Goal: Transaction & Acquisition: Purchase product/service

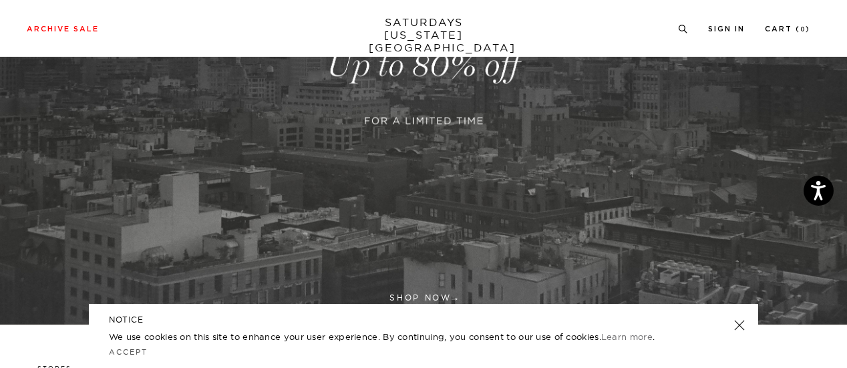
scroll to position [334, 0]
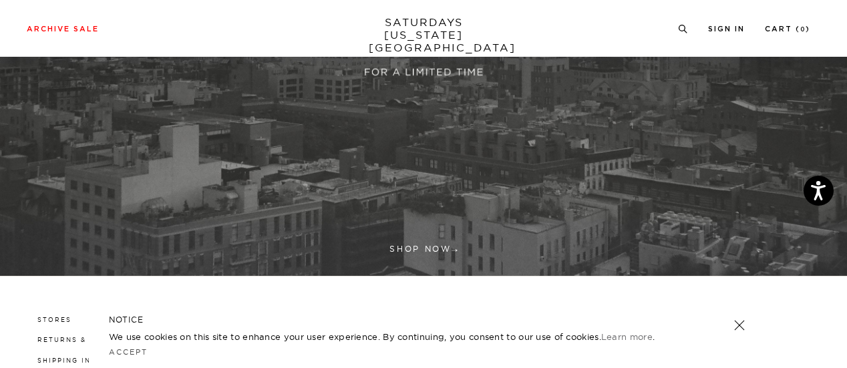
click at [432, 238] on link at bounding box center [423, 17] width 847 height 518
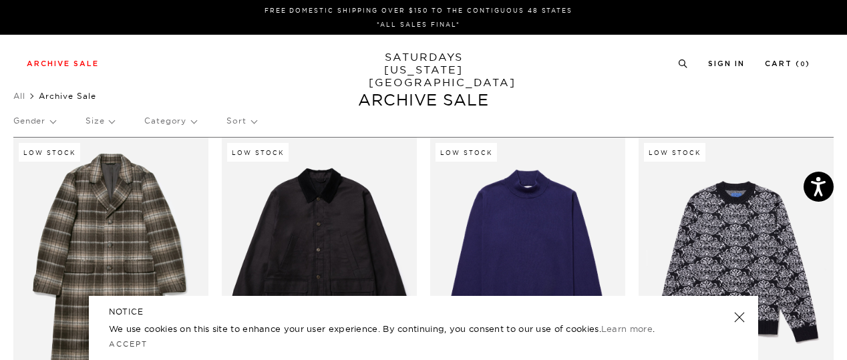
click at [740, 311] on link at bounding box center [739, 317] width 19 height 19
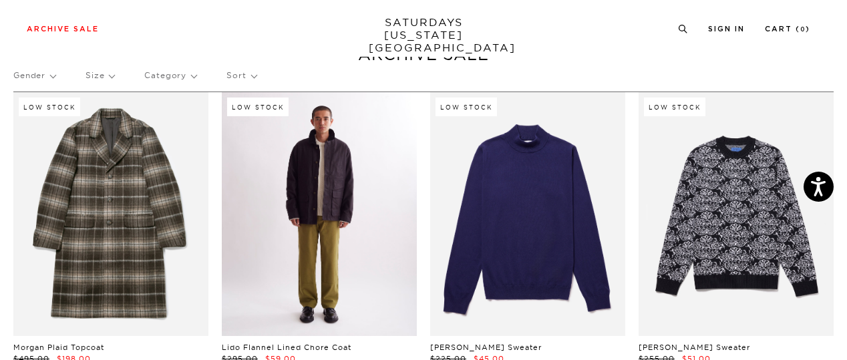
scroll to position [67, 0]
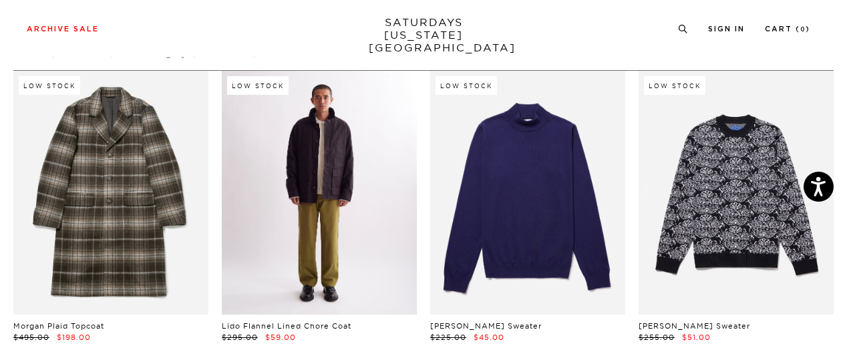
click at [353, 222] on link at bounding box center [319, 193] width 195 height 244
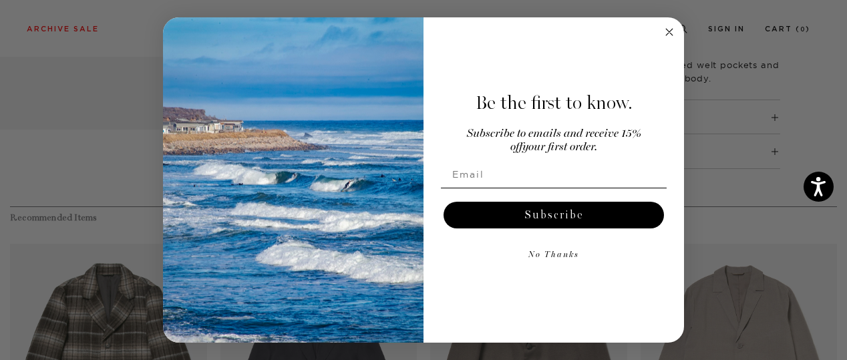
scroll to position [534, 0]
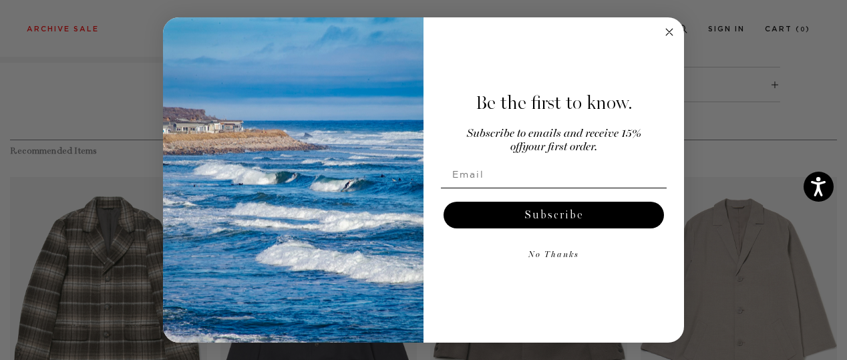
click at [667, 31] on circle "Close dialog" at bounding box center [669, 31] width 15 height 15
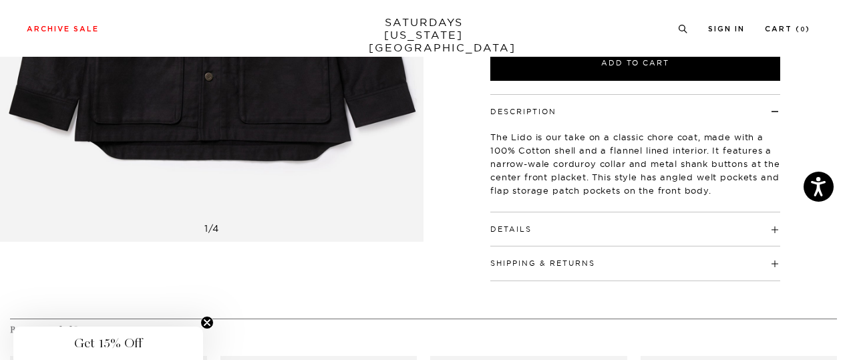
scroll to position [200, 0]
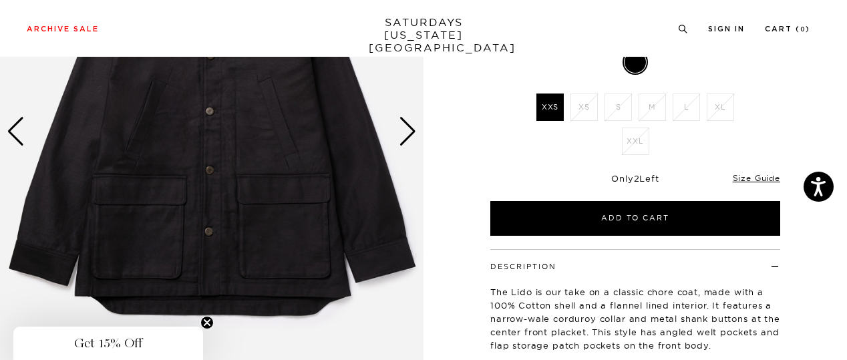
click at [424, 143] on div "1 / 4 Lido Flannel Lined Chore Coat Black" at bounding box center [423, 151] width 847 height 569
click at [407, 133] on div "Next slide" at bounding box center [408, 131] width 18 height 29
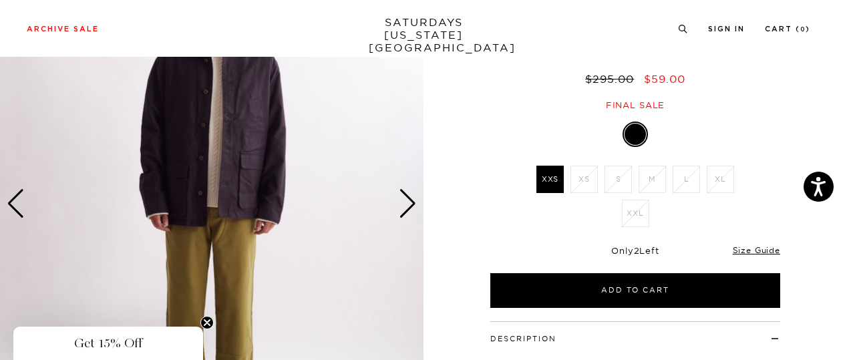
scroll to position [67, 0]
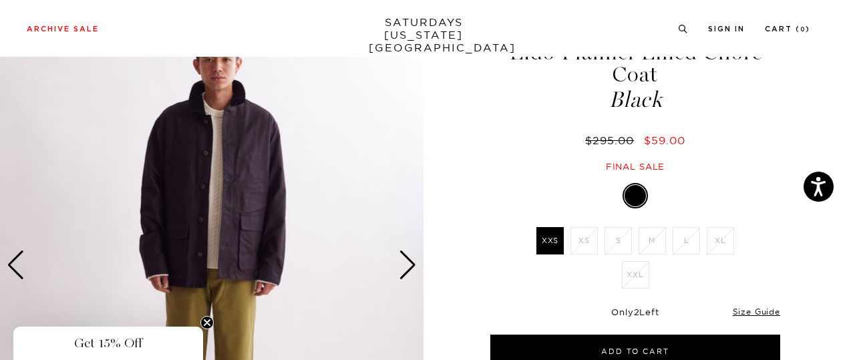
click at [410, 268] on div "Next slide" at bounding box center [408, 264] width 18 height 29
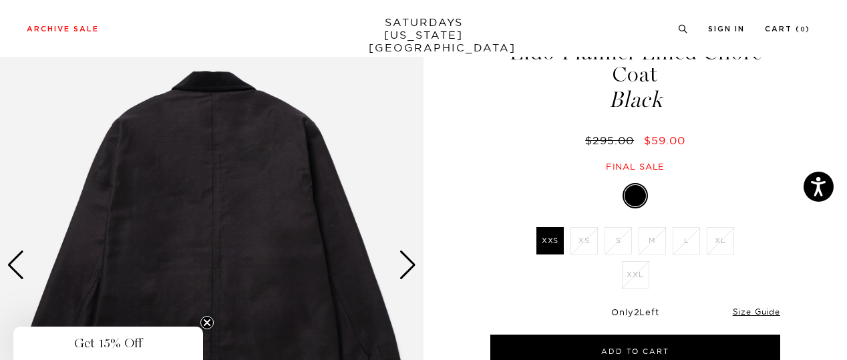
click at [410, 268] on div "Next slide" at bounding box center [408, 264] width 18 height 29
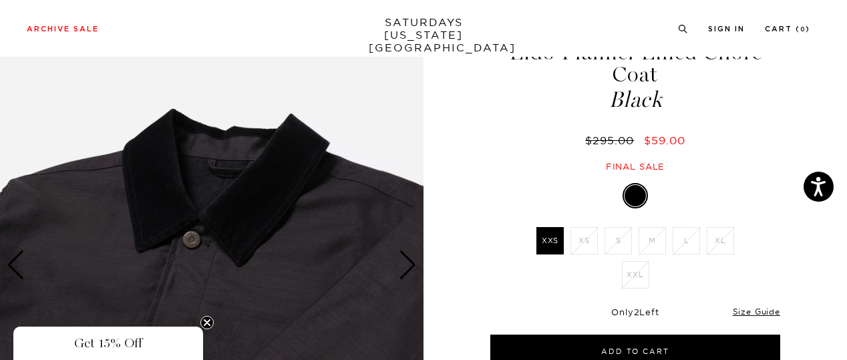
click at [410, 268] on div "Next slide" at bounding box center [408, 264] width 18 height 29
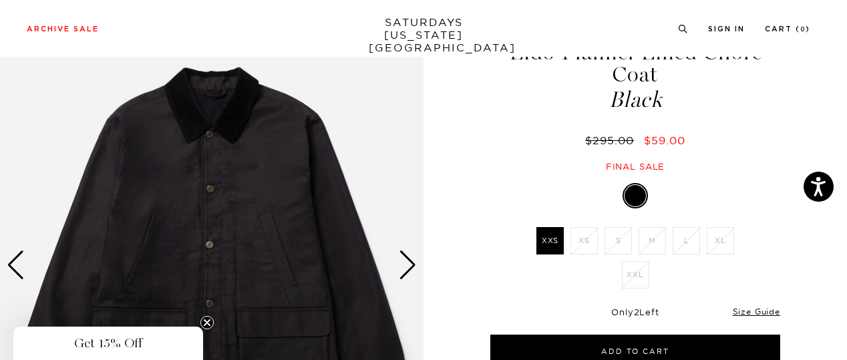
click at [410, 268] on div "Next slide" at bounding box center [408, 264] width 18 height 29
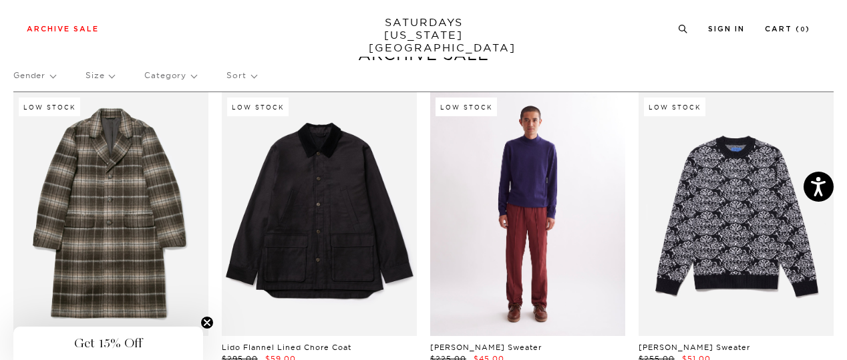
scroll to position [67, 0]
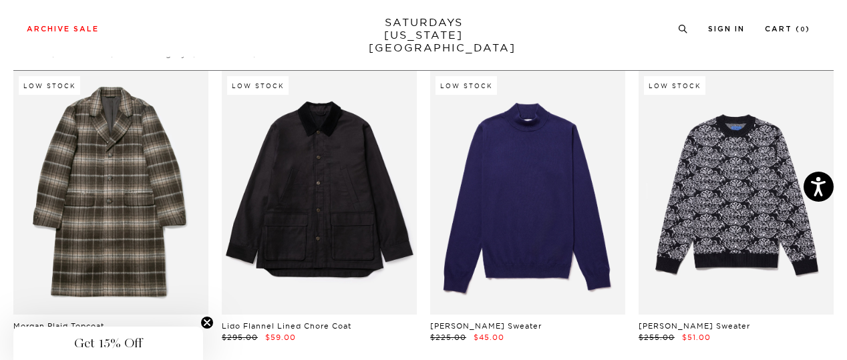
click at [516, 321] on link "[PERSON_NAME] Sweater" at bounding box center [486, 325] width 112 height 9
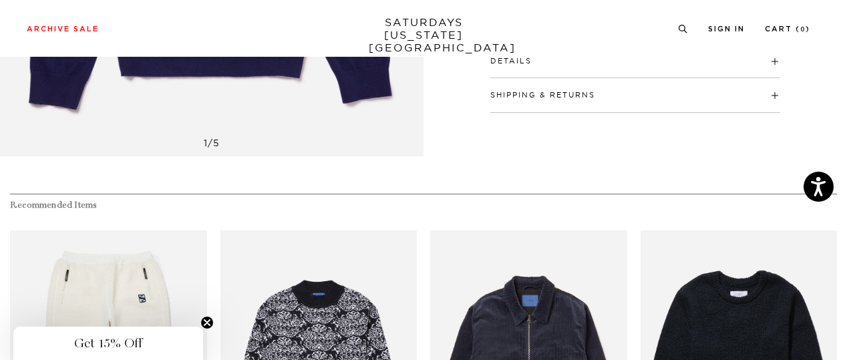
scroll to position [401, 0]
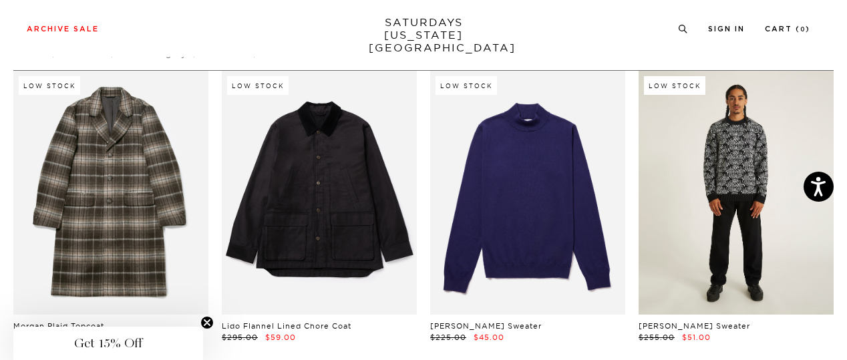
click at [705, 248] on link at bounding box center [736, 193] width 195 height 244
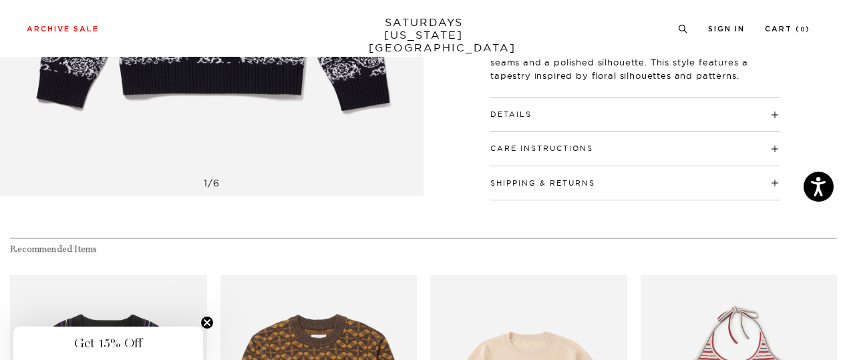
scroll to position [200, 0]
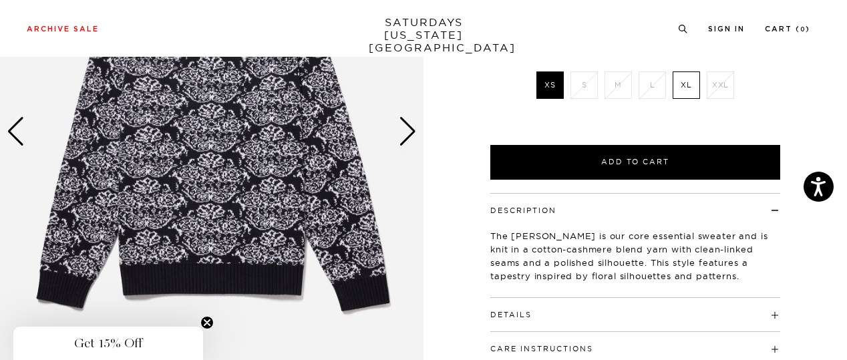
click at [407, 141] on div "Next slide" at bounding box center [408, 131] width 18 height 29
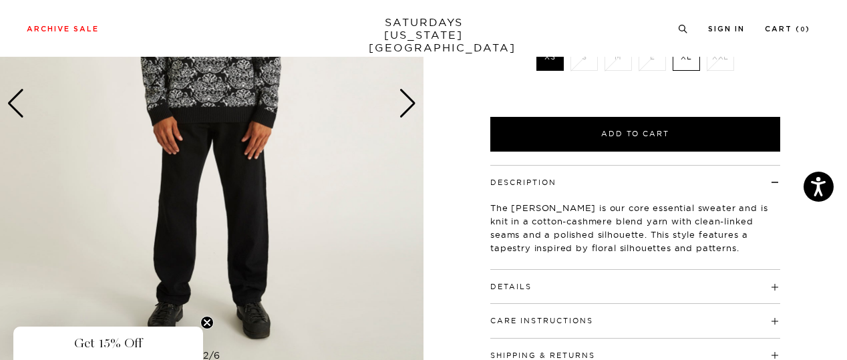
scroll to position [134, 0]
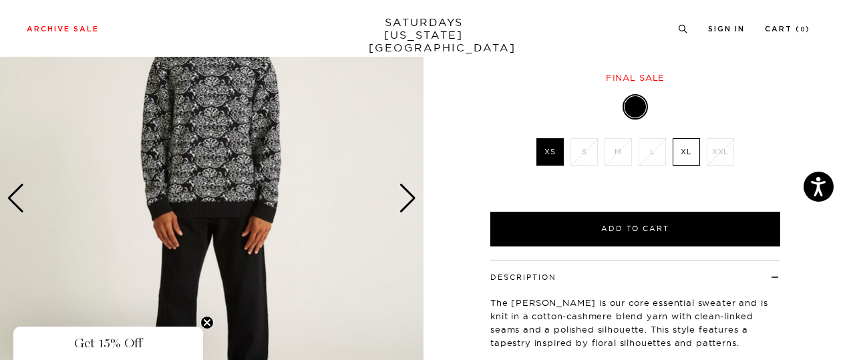
click at [413, 199] on div "Next slide" at bounding box center [408, 198] width 18 height 29
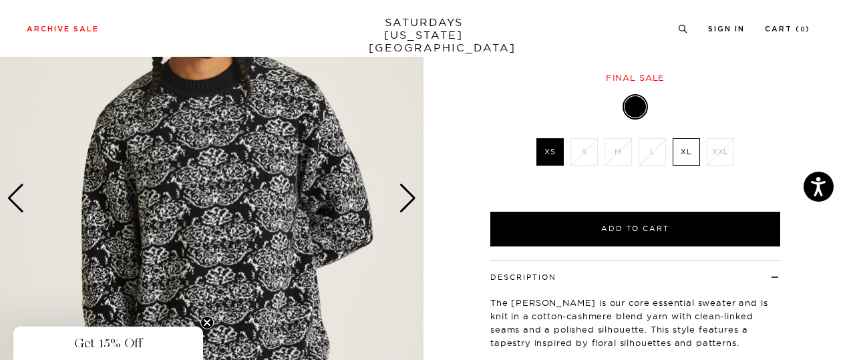
click at [413, 199] on div "Next slide" at bounding box center [408, 198] width 18 height 29
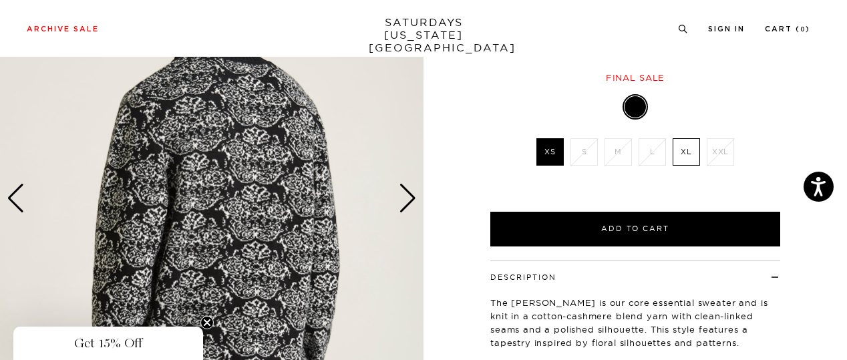
click at [413, 199] on div "Next slide" at bounding box center [408, 198] width 18 height 29
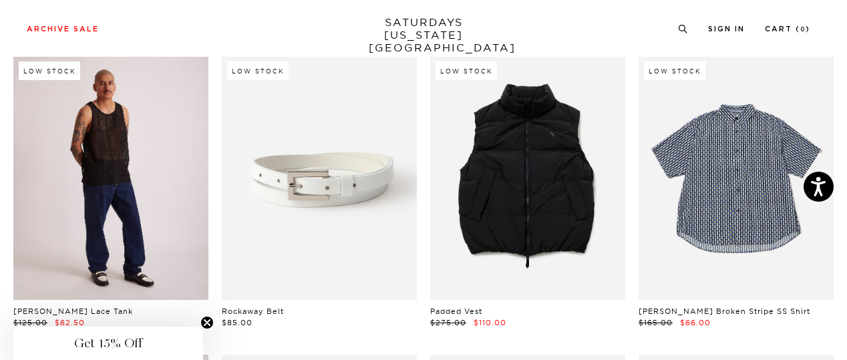
scroll to position [401, 0]
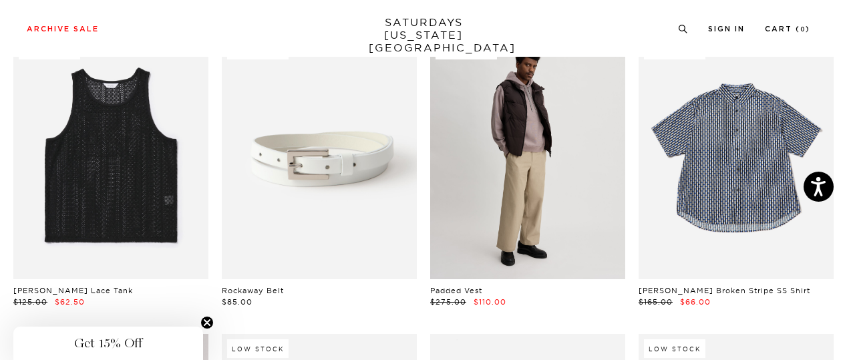
click at [538, 225] on link at bounding box center [527, 157] width 195 height 244
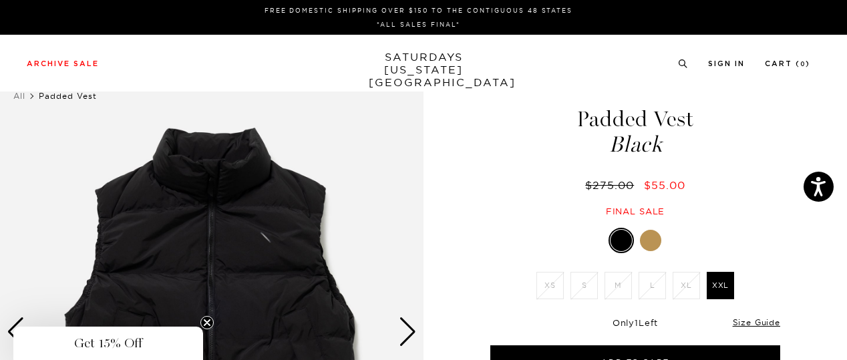
click at [648, 242] on div at bounding box center [650, 240] width 21 height 21
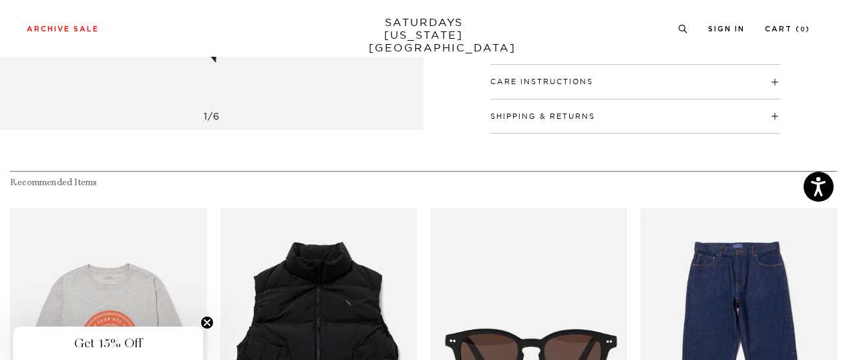
scroll to position [200, 0]
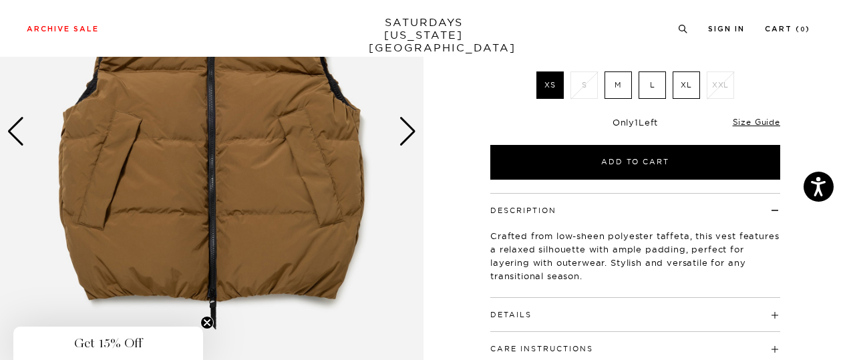
click at [415, 146] on div "Next slide" at bounding box center [408, 131] width 18 height 29
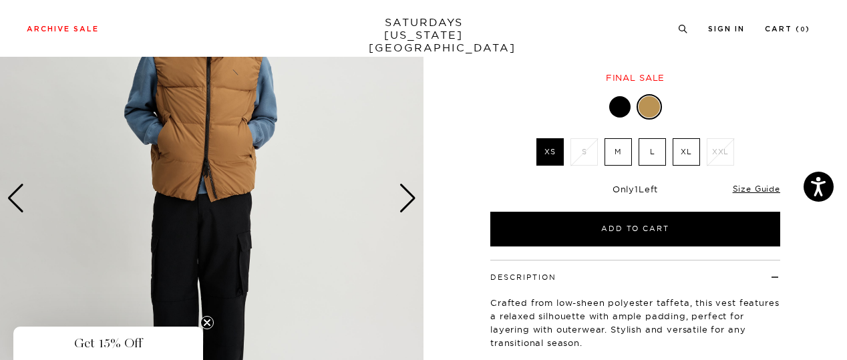
scroll to position [67, 0]
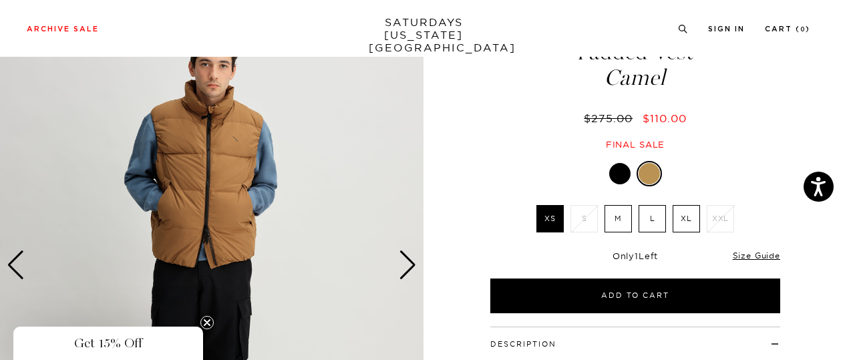
click at [413, 270] on div "Next slide" at bounding box center [408, 264] width 18 height 29
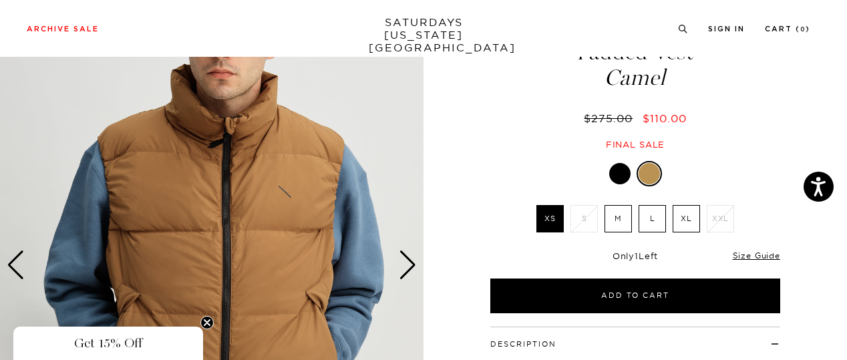
click at [413, 270] on div "Next slide" at bounding box center [408, 264] width 18 height 29
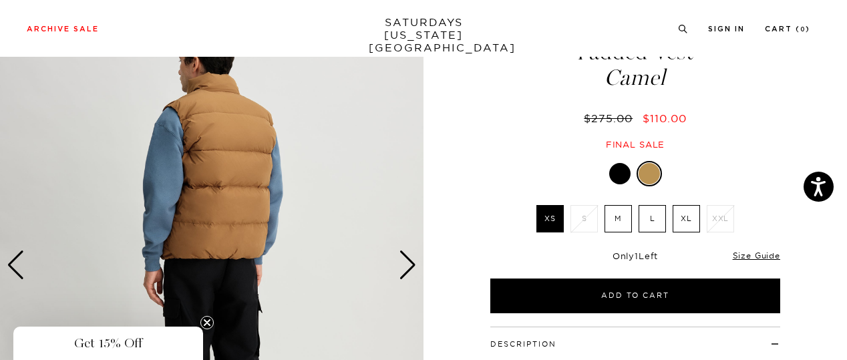
click at [413, 270] on div "Next slide" at bounding box center [408, 264] width 18 height 29
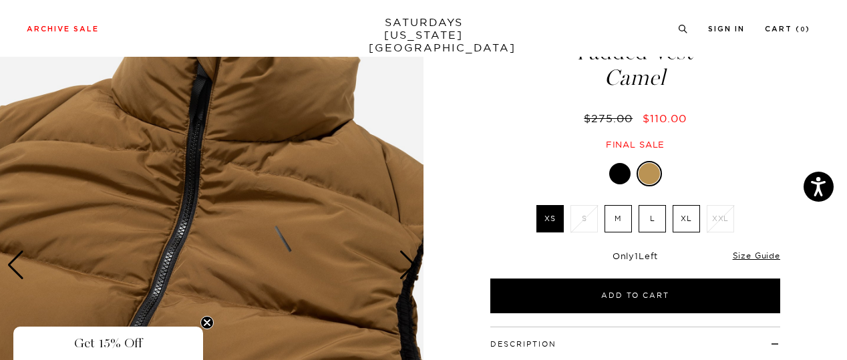
click at [413, 270] on div "Next slide" at bounding box center [408, 264] width 18 height 29
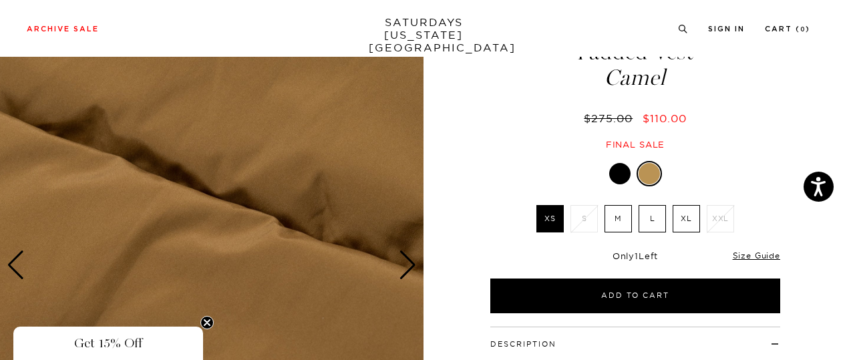
click at [413, 271] on div "Next slide" at bounding box center [408, 264] width 18 height 29
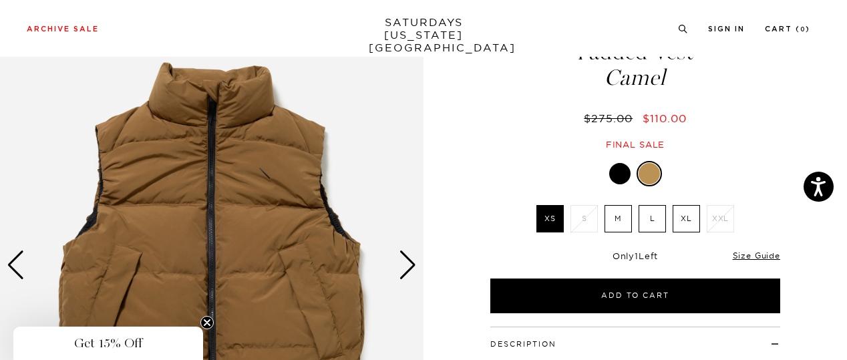
click at [621, 178] on div at bounding box center [619, 173] width 21 height 21
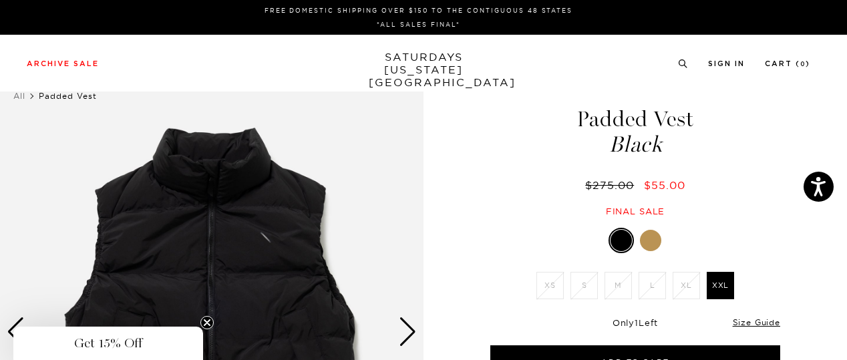
click at [650, 234] on div at bounding box center [650, 240] width 21 height 21
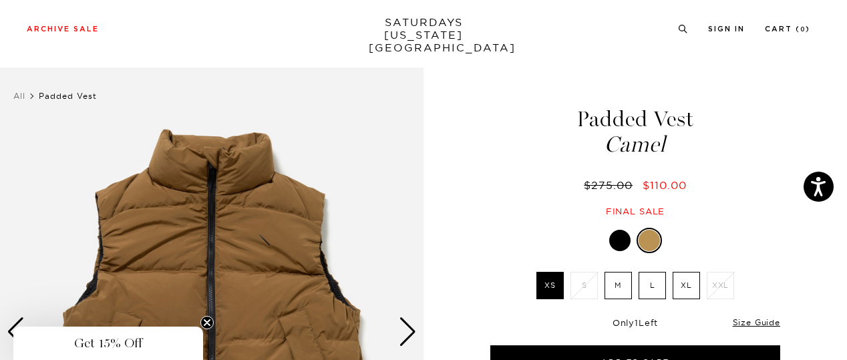
scroll to position [134, 0]
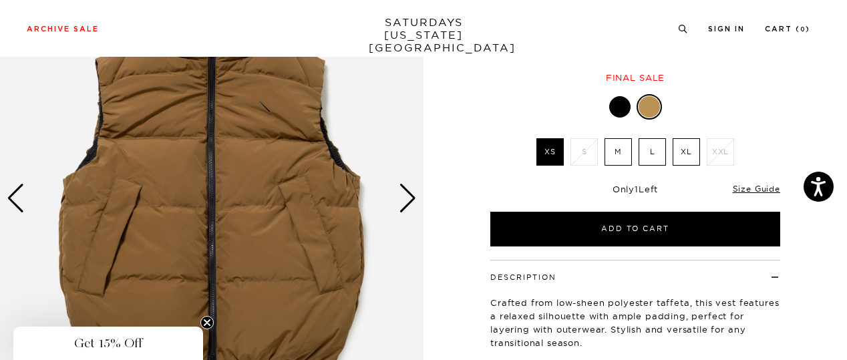
click at [407, 198] on div "Next slide" at bounding box center [408, 198] width 18 height 29
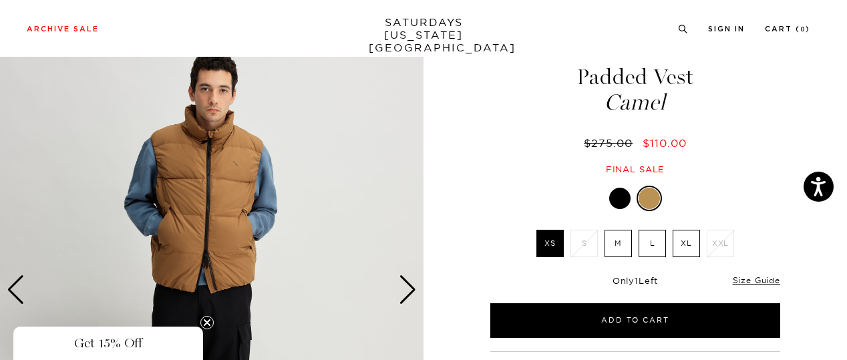
scroll to position [0, 0]
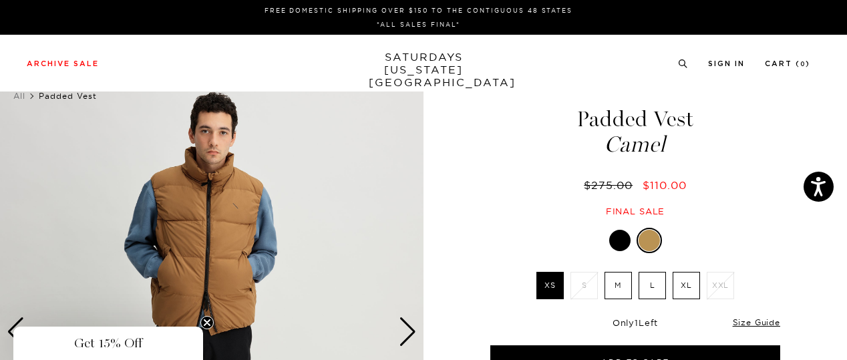
click at [214, 176] on img at bounding box center [212, 332] width 424 height 530
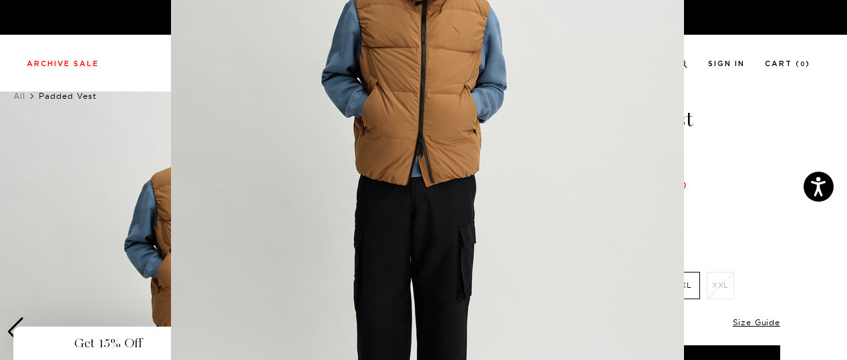
scroll to position [165, 0]
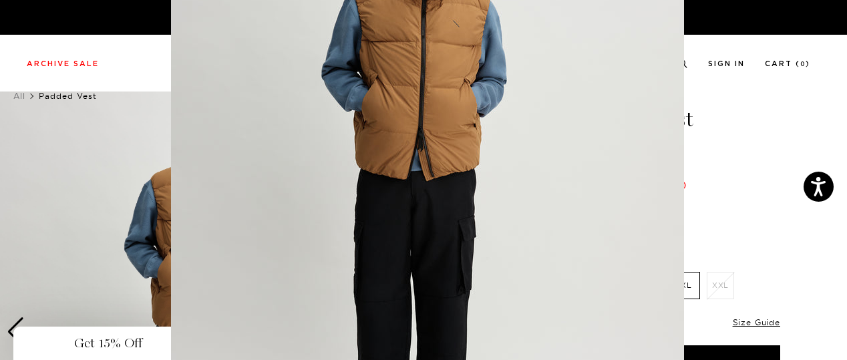
click at [219, 208] on img at bounding box center [427, 177] width 513 height 684
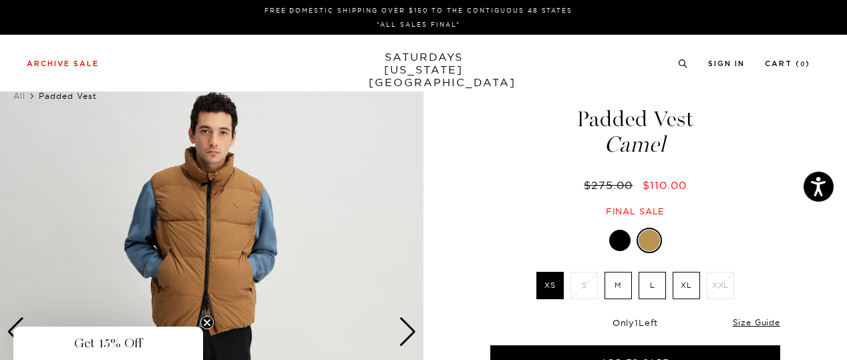
scroll to position [0, 0]
click at [237, 201] on img at bounding box center [212, 332] width 424 height 530
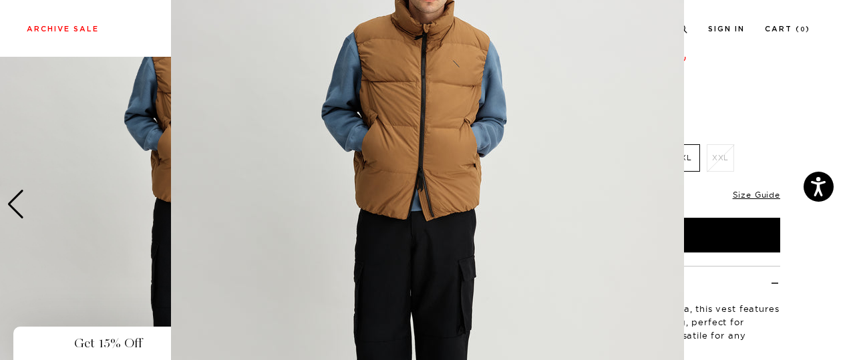
scroll to position [267, 0]
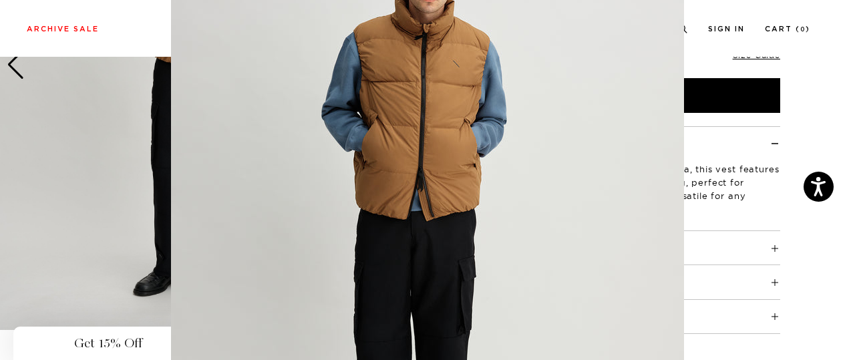
click at [448, 146] on img at bounding box center [427, 217] width 513 height 684
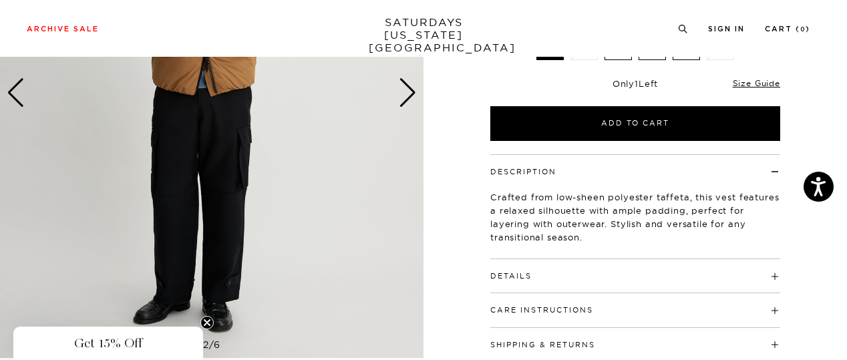
scroll to position [67, 0]
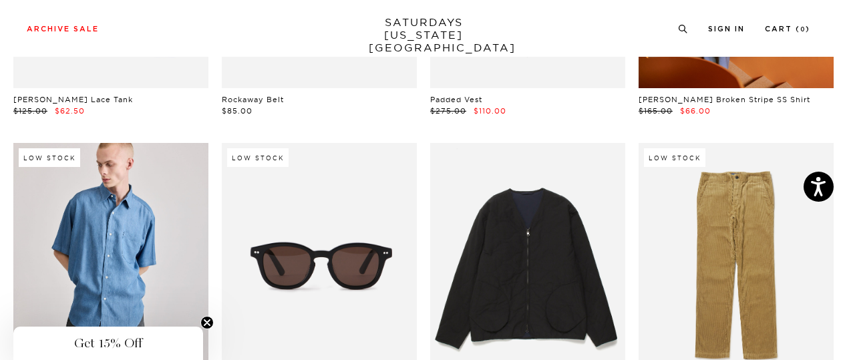
scroll to position [668, 0]
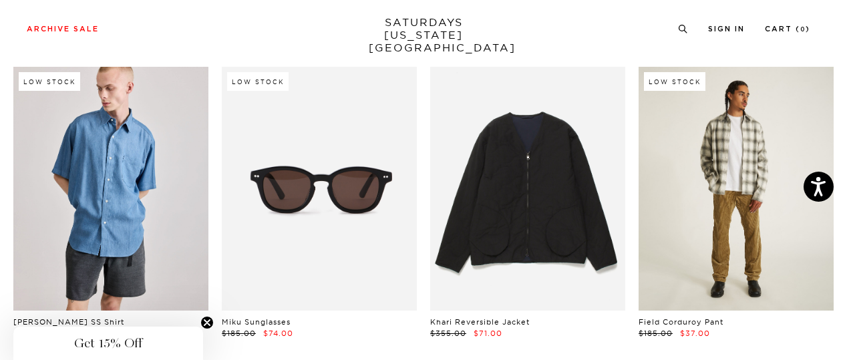
click at [727, 277] on link at bounding box center [736, 189] width 195 height 244
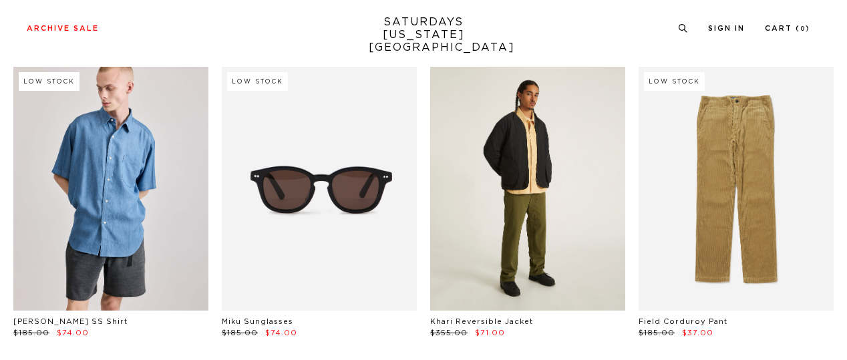
scroll to position [668, 0]
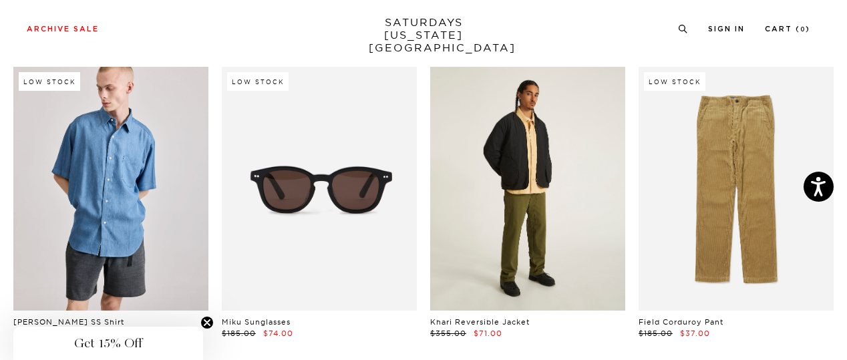
click at [578, 221] on link at bounding box center [527, 189] width 195 height 244
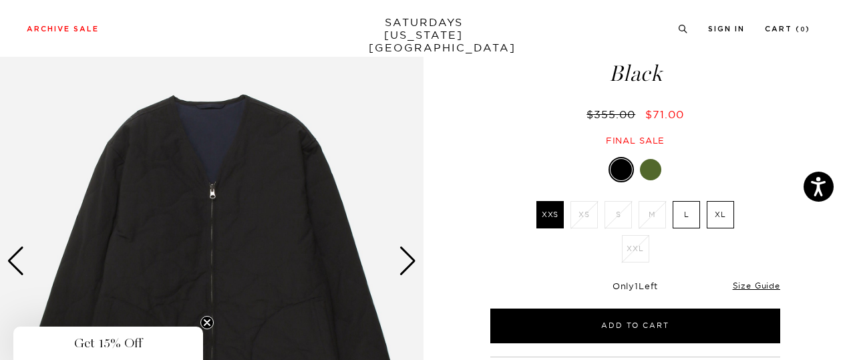
scroll to position [67, 0]
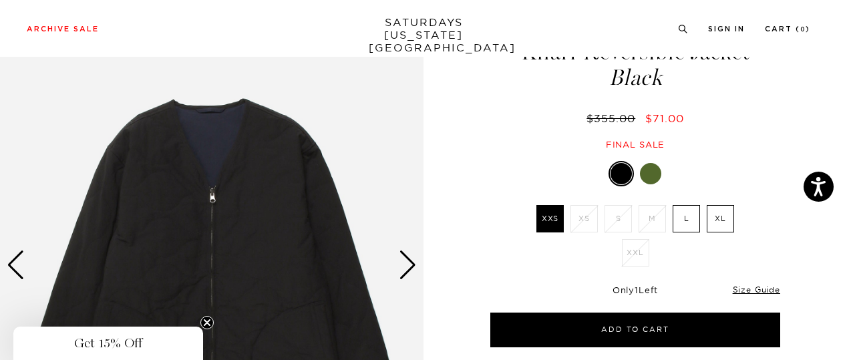
click at [419, 265] on img at bounding box center [212, 266] width 424 height 530
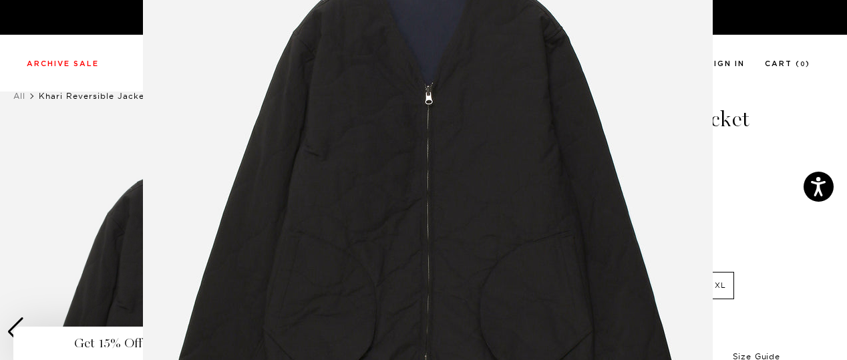
scroll to position [164, 0]
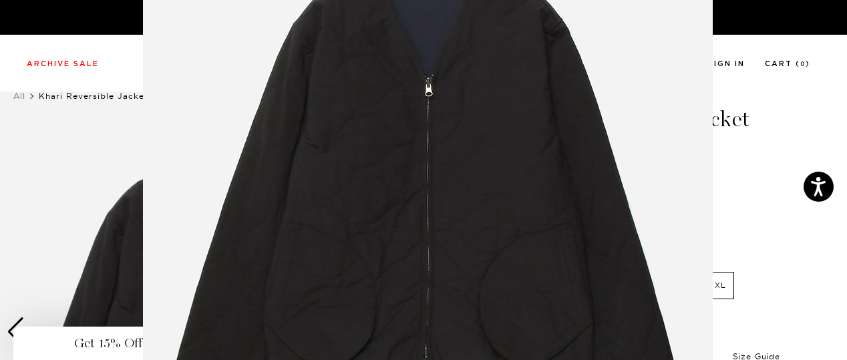
click at [774, 218] on figure at bounding box center [423, 180] width 847 height 360
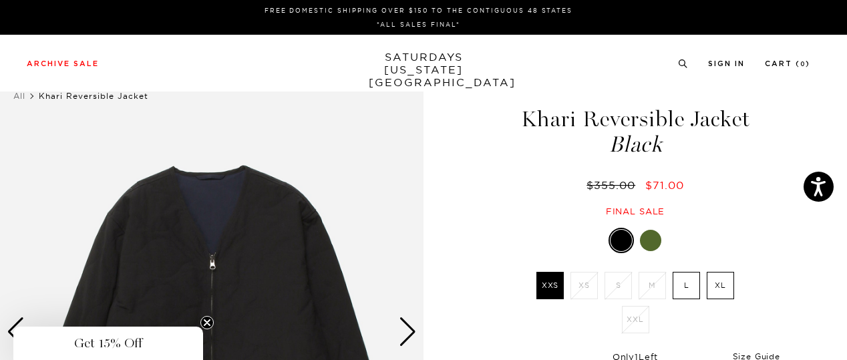
click at [419, 331] on img at bounding box center [212, 332] width 424 height 530
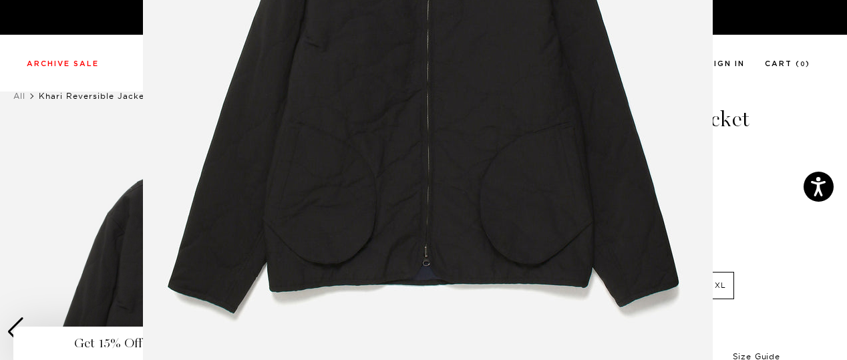
scroll to position [263, 0]
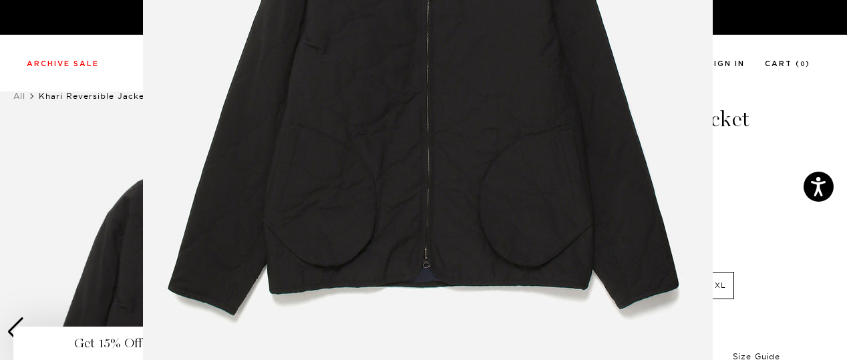
click at [441, 301] on img at bounding box center [428, 79] width 570 height 684
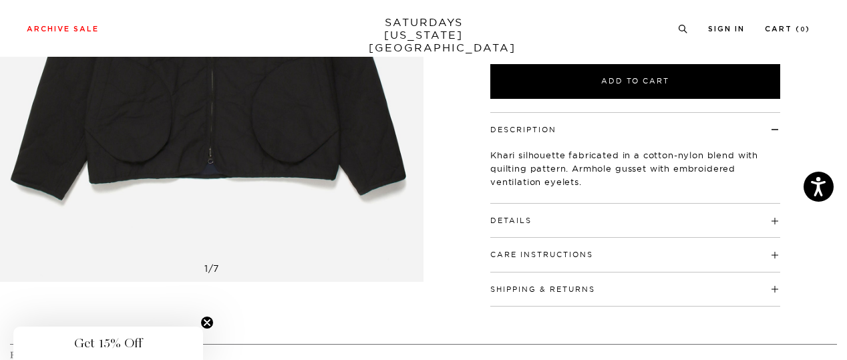
scroll to position [200, 0]
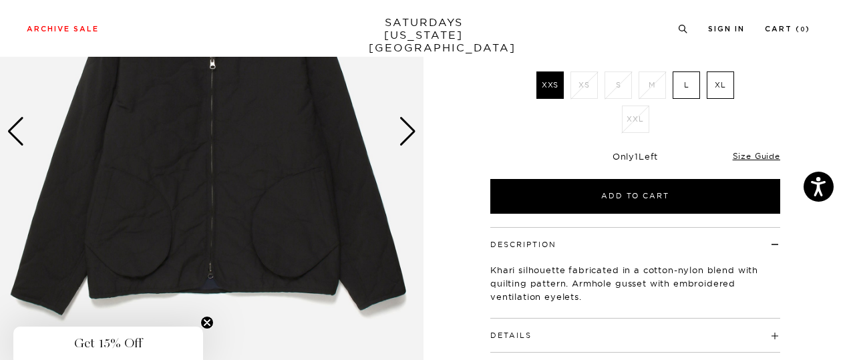
click at [405, 136] on div "Next slide" at bounding box center [408, 131] width 18 height 29
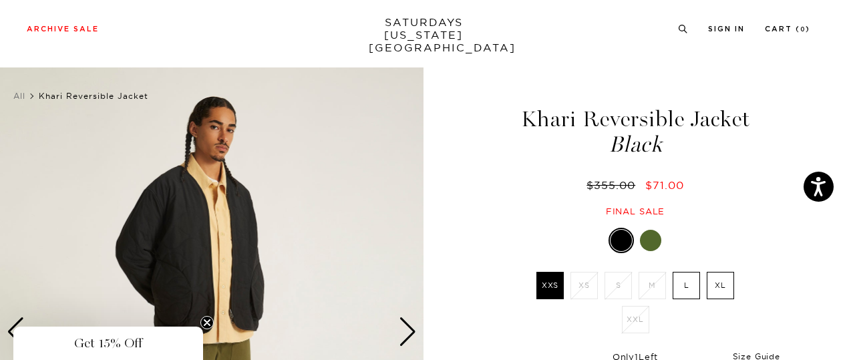
scroll to position [67, 0]
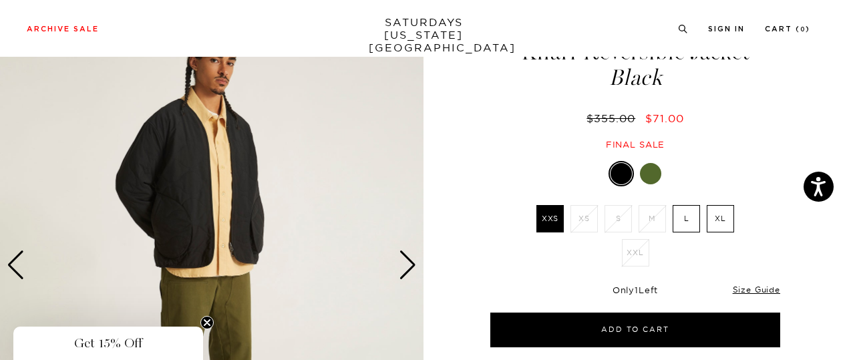
click at [406, 263] on div "Next slide" at bounding box center [408, 264] width 18 height 29
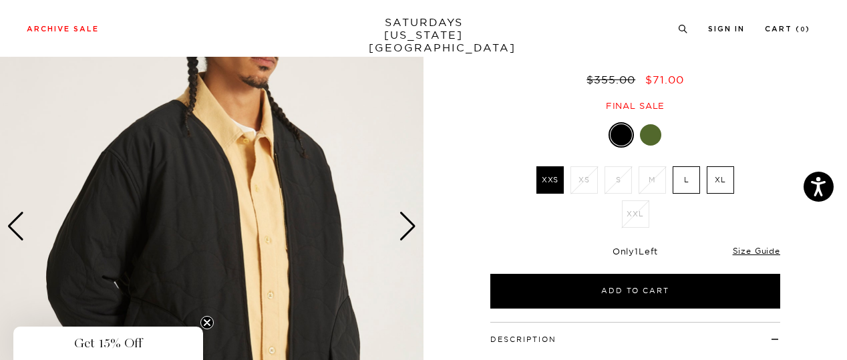
scroll to position [134, 0]
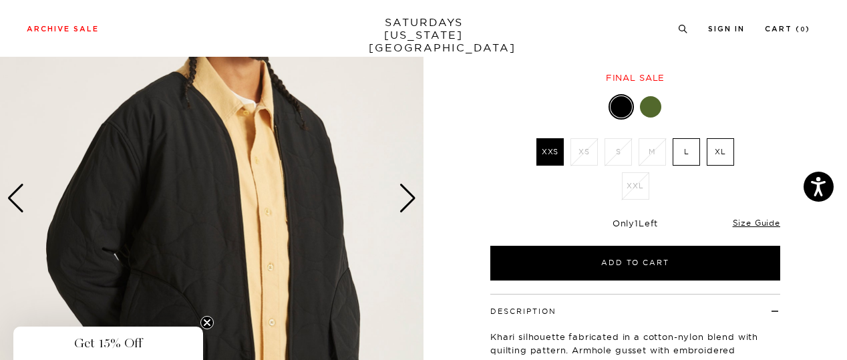
click at [409, 206] on div "Next slide" at bounding box center [408, 198] width 18 height 29
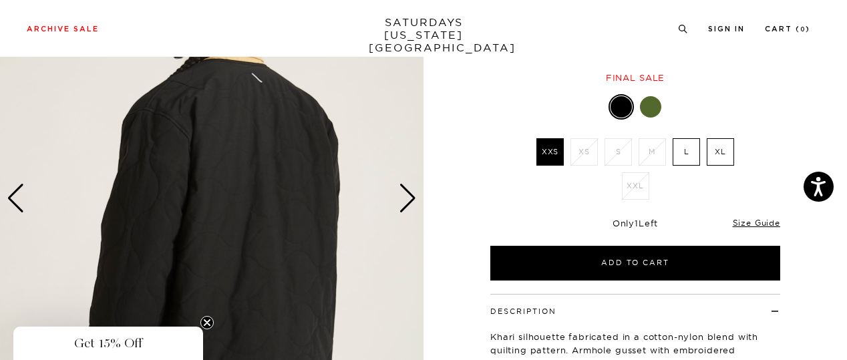
click at [410, 206] on div "Next slide" at bounding box center [408, 198] width 18 height 29
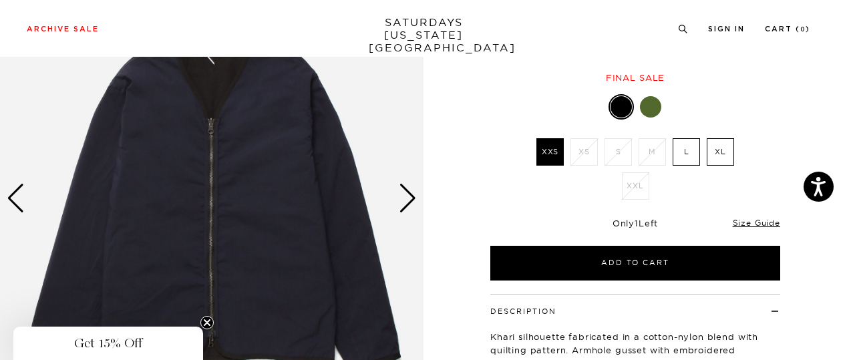
click at [655, 112] on div at bounding box center [650, 106] width 21 height 21
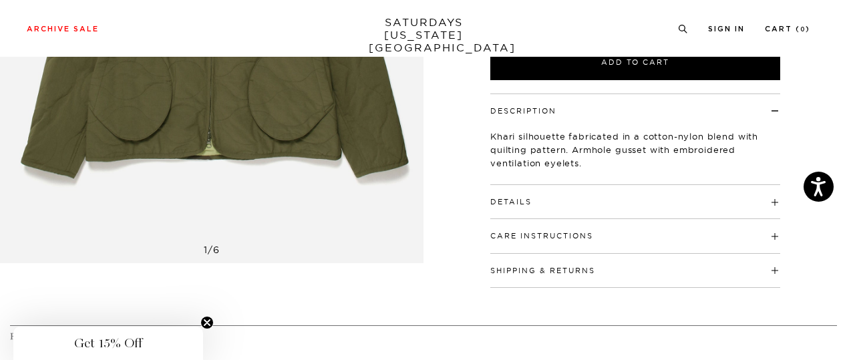
scroll to position [134, 0]
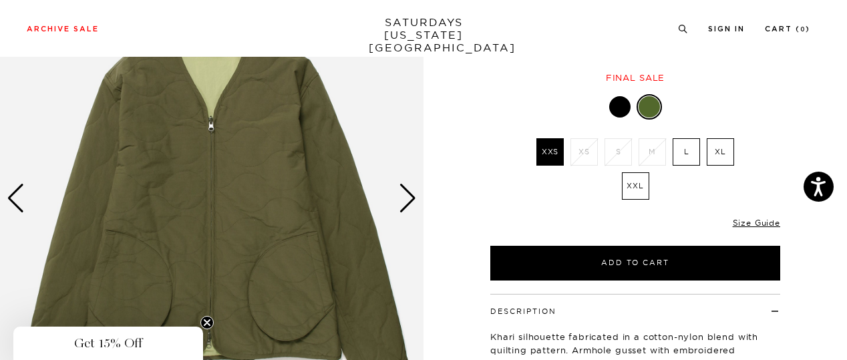
click at [415, 198] on div "Next slide" at bounding box center [408, 198] width 18 height 29
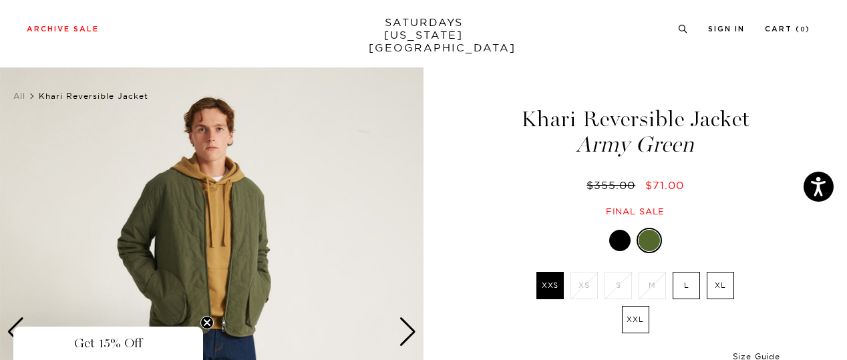
scroll to position [67, 0]
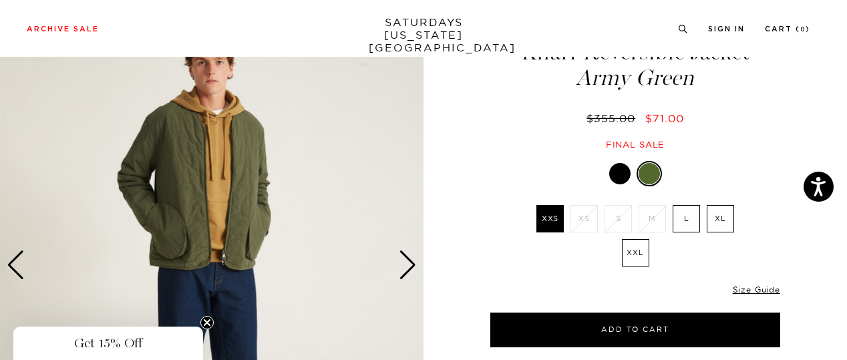
click at [415, 271] on div "Next slide" at bounding box center [408, 264] width 18 height 29
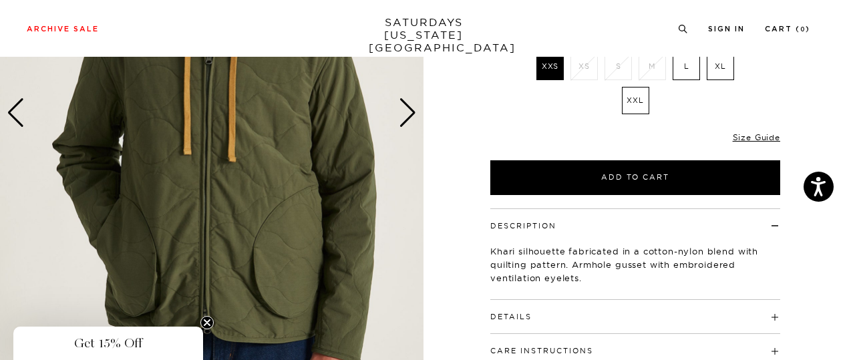
scroll to position [134, 0]
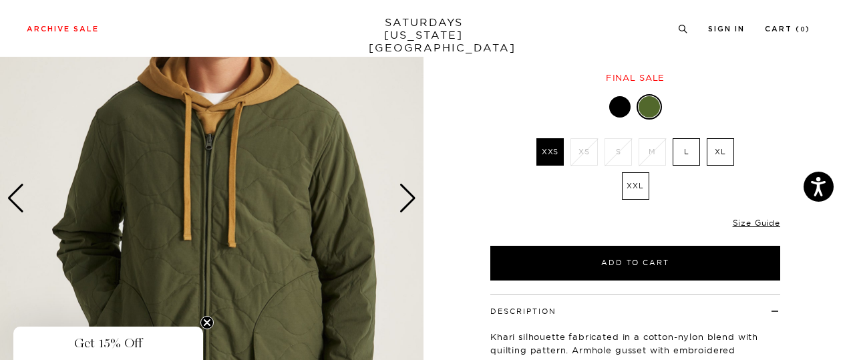
click at [405, 200] on div "Next slide" at bounding box center [408, 198] width 18 height 29
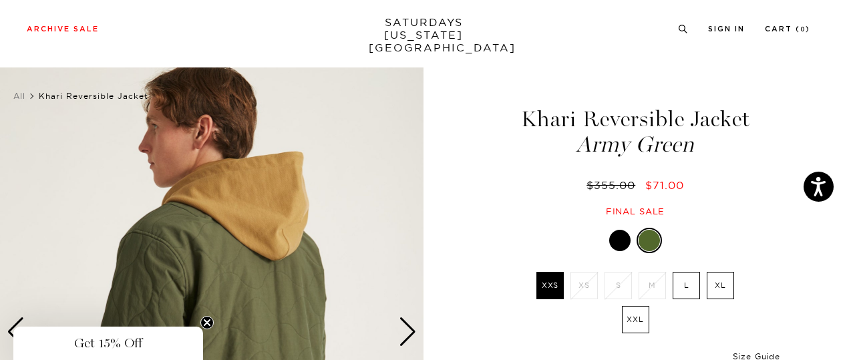
scroll to position [200, 0]
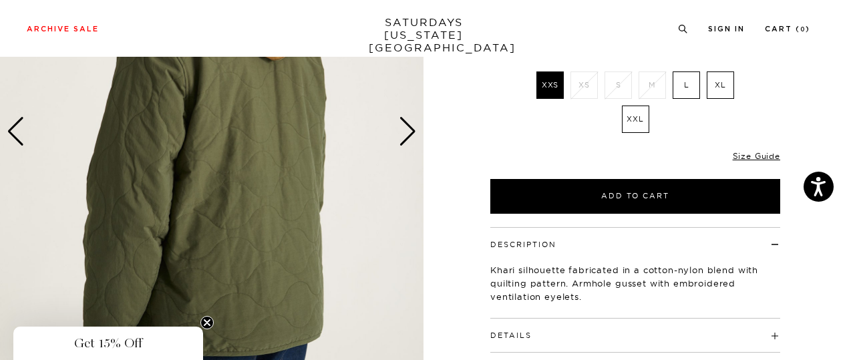
click at [409, 146] on div "Next slide" at bounding box center [408, 131] width 18 height 29
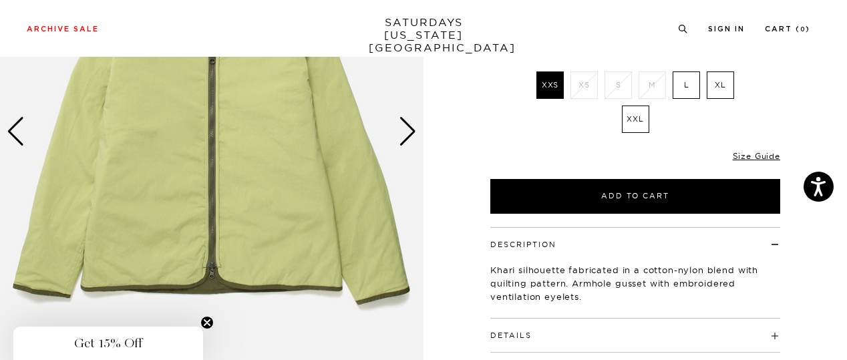
click at [410, 141] on div "Next slide" at bounding box center [408, 131] width 18 height 29
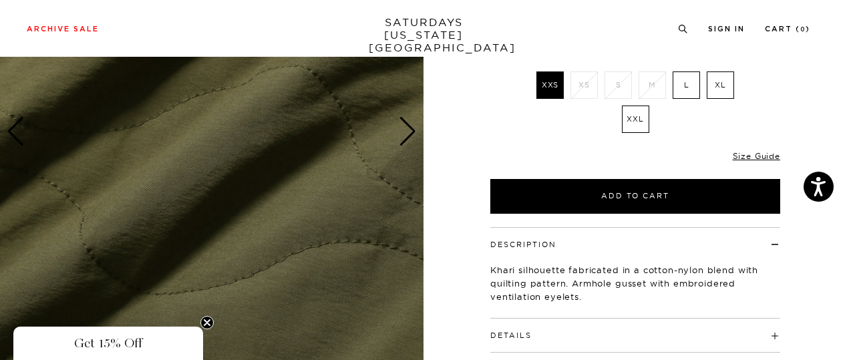
click at [410, 141] on div "Next slide" at bounding box center [408, 131] width 18 height 29
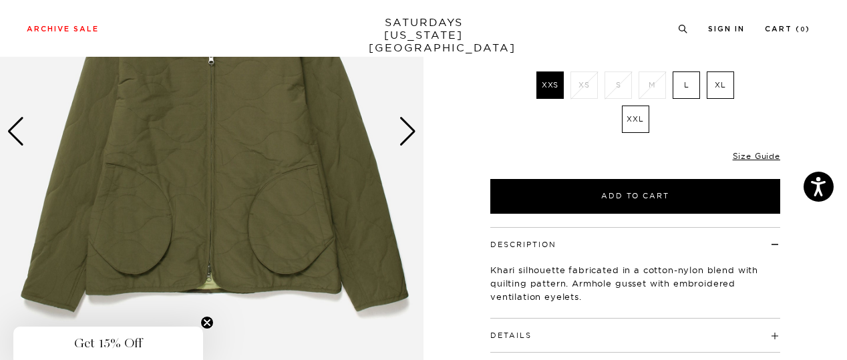
click at [410, 141] on div "Next slide" at bounding box center [408, 131] width 18 height 29
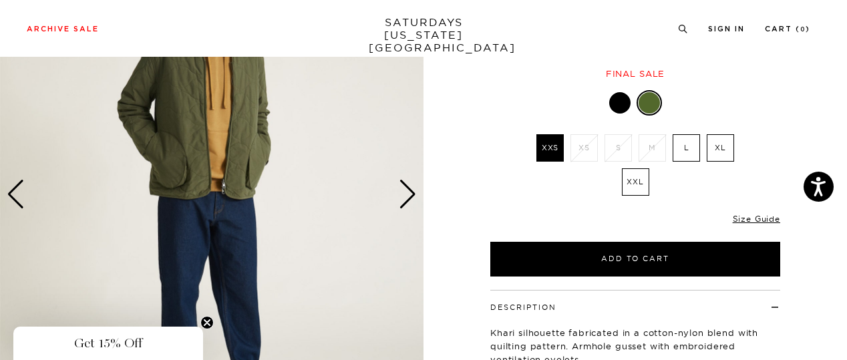
scroll to position [67, 0]
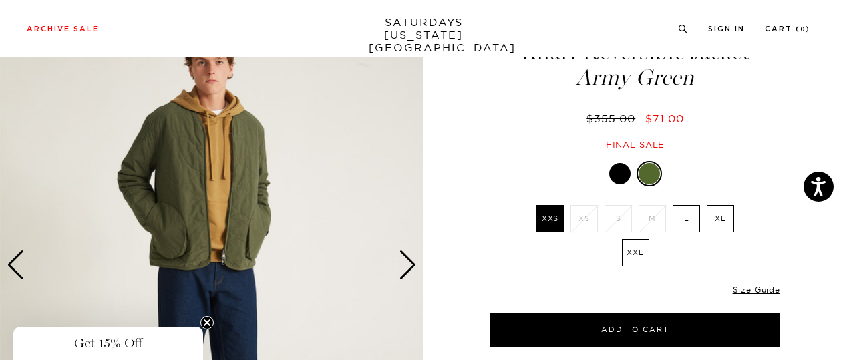
click at [617, 176] on div at bounding box center [619, 173] width 21 height 21
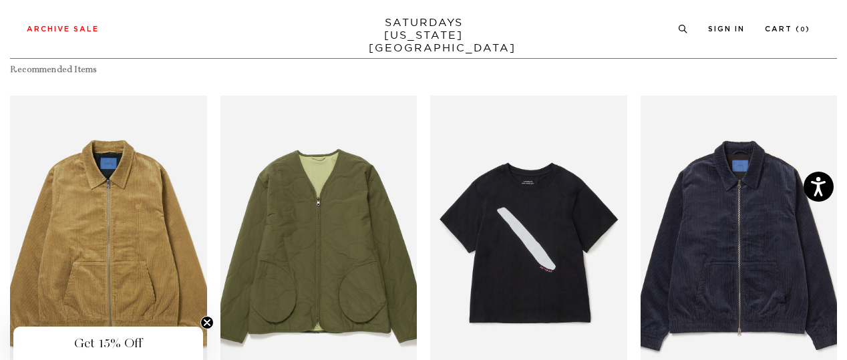
scroll to position [134, 0]
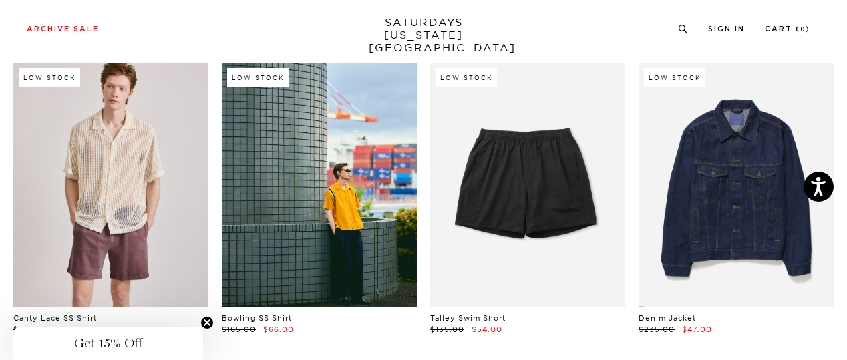
scroll to position [1336, 0]
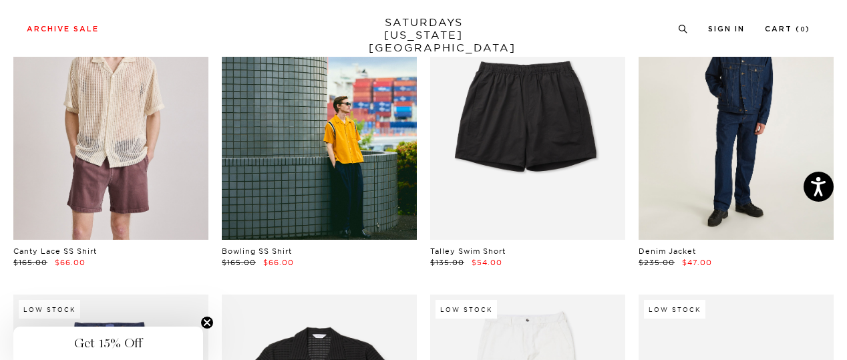
click at [751, 198] on link at bounding box center [736, 118] width 195 height 244
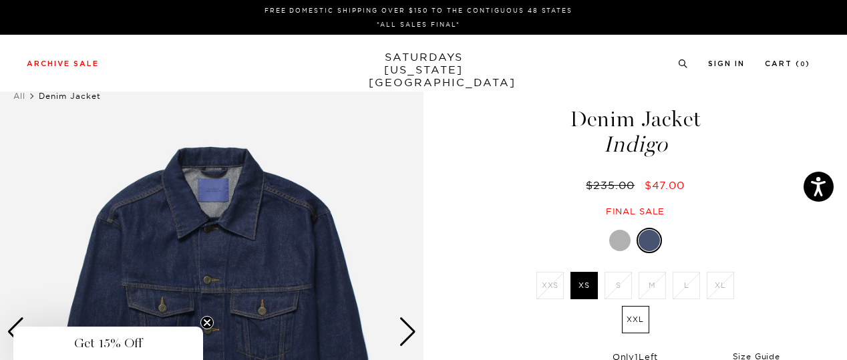
click at [626, 234] on div at bounding box center [619, 240] width 21 height 21
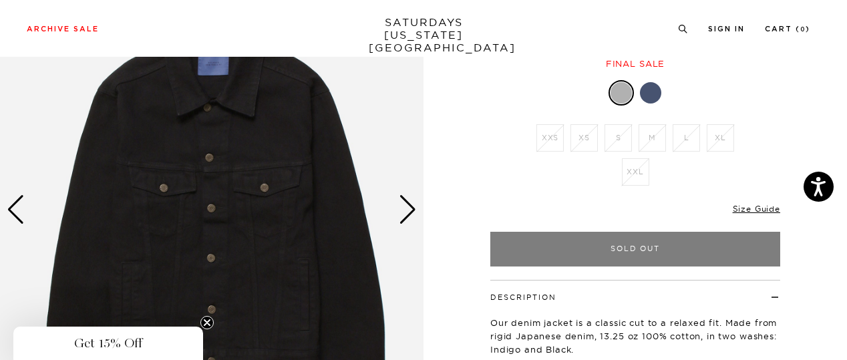
scroll to position [67, 0]
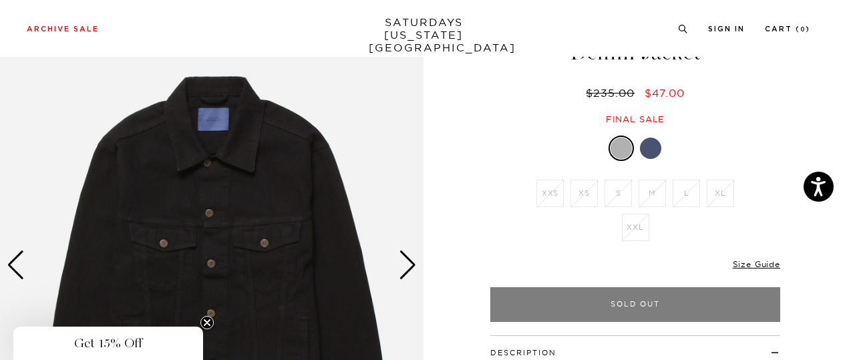
click at [413, 279] on div "Next slide" at bounding box center [408, 264] width 18 height 29
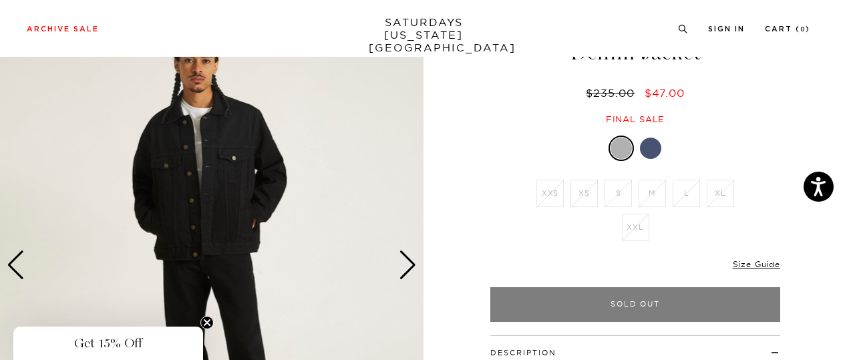
click at [408, 265] on div "Next slide" at bounding box center [408, 264] width 18 height 29
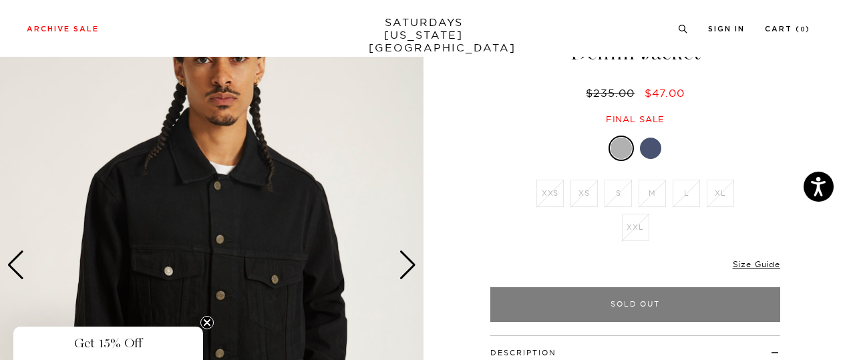
click at [408, 265] on div "Next slide" at bounding box center [408, 264] width 18 height 29
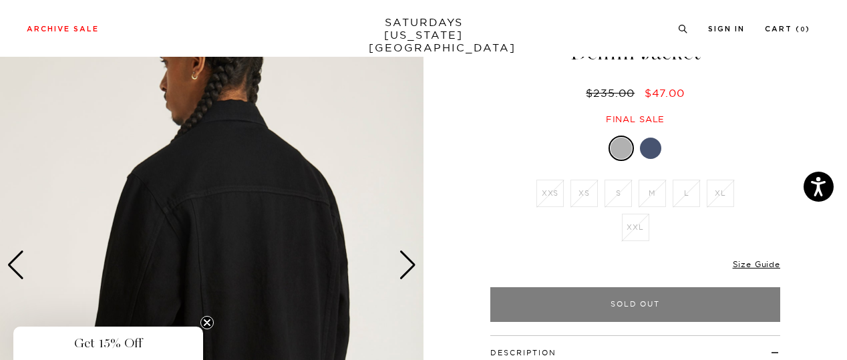
click at [408, 265] on div "Next slide" at bounding box center [408, 264] width 18 height 29
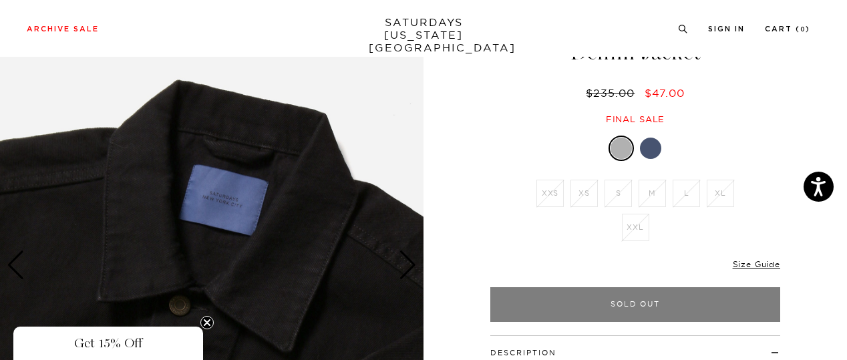
click at [641, 142] on link at bounding box center [650, 148] width 23 height 23
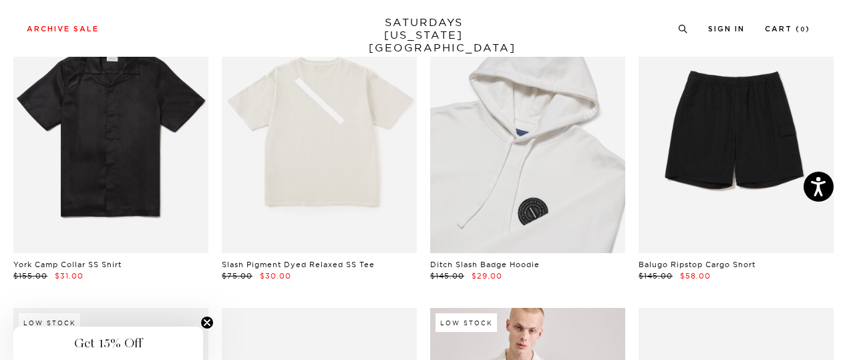
scroll to position [2004, 0]
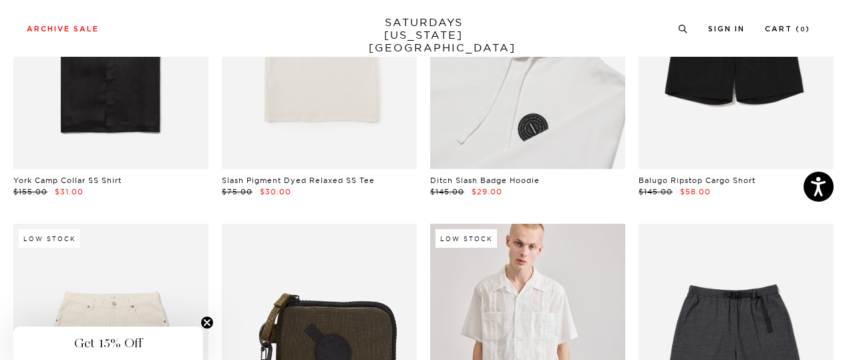
click at [538, 149] on link at bounding box center [527, 47] width 195 height 244
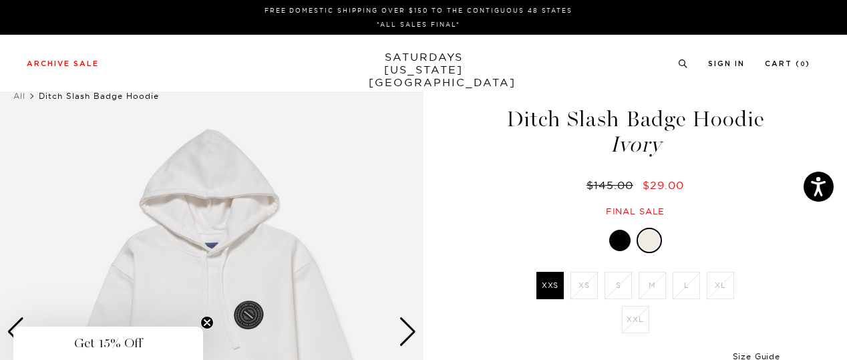
click at [621, 242] on div at bounding box center [619, 240] width 21 height 21
